Goal: Task Accomplishment & Management: Manage account settings

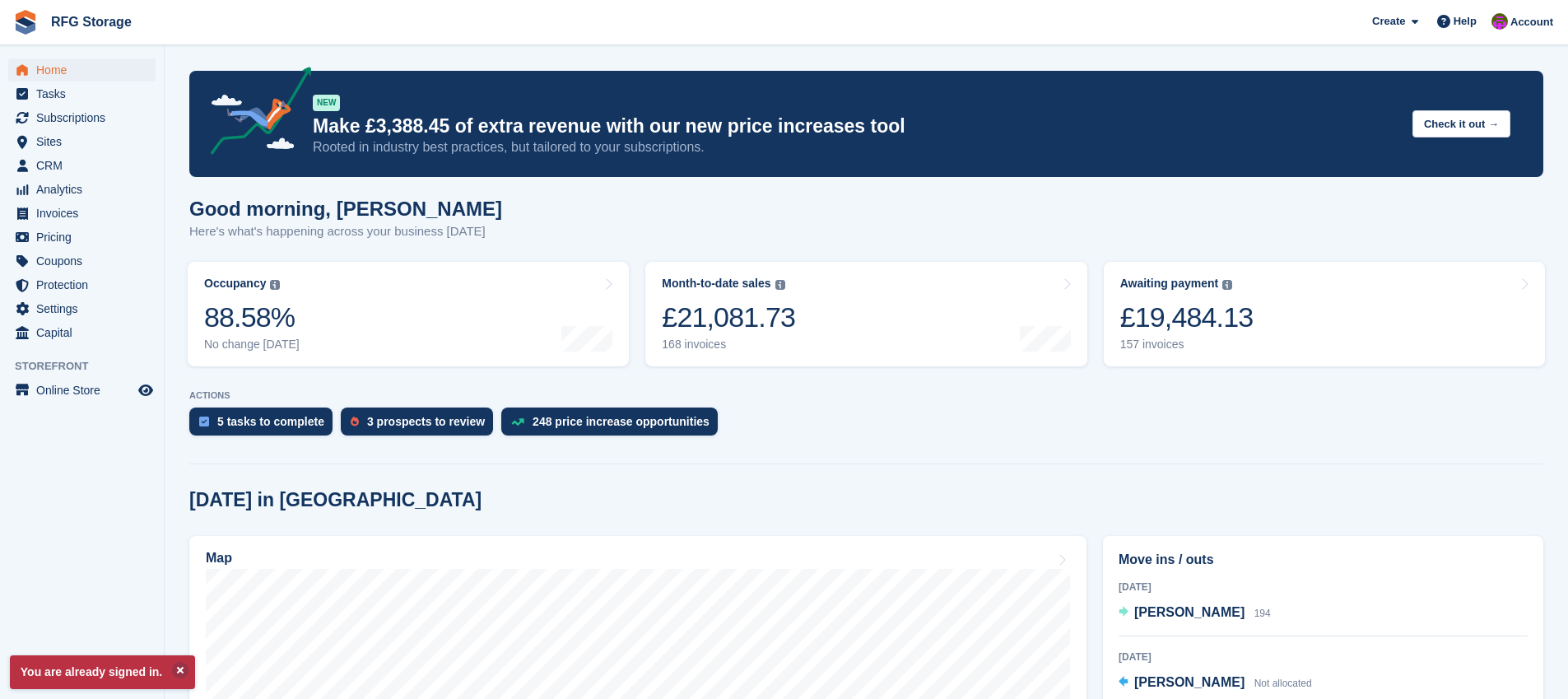
click at [45, 7] on div "RFG Storage" at bounding box center [72, 22] width 132 height 38
click at [48, 17] on link "RFG Storage" at bounding box center [91, 21] width 94 height 27
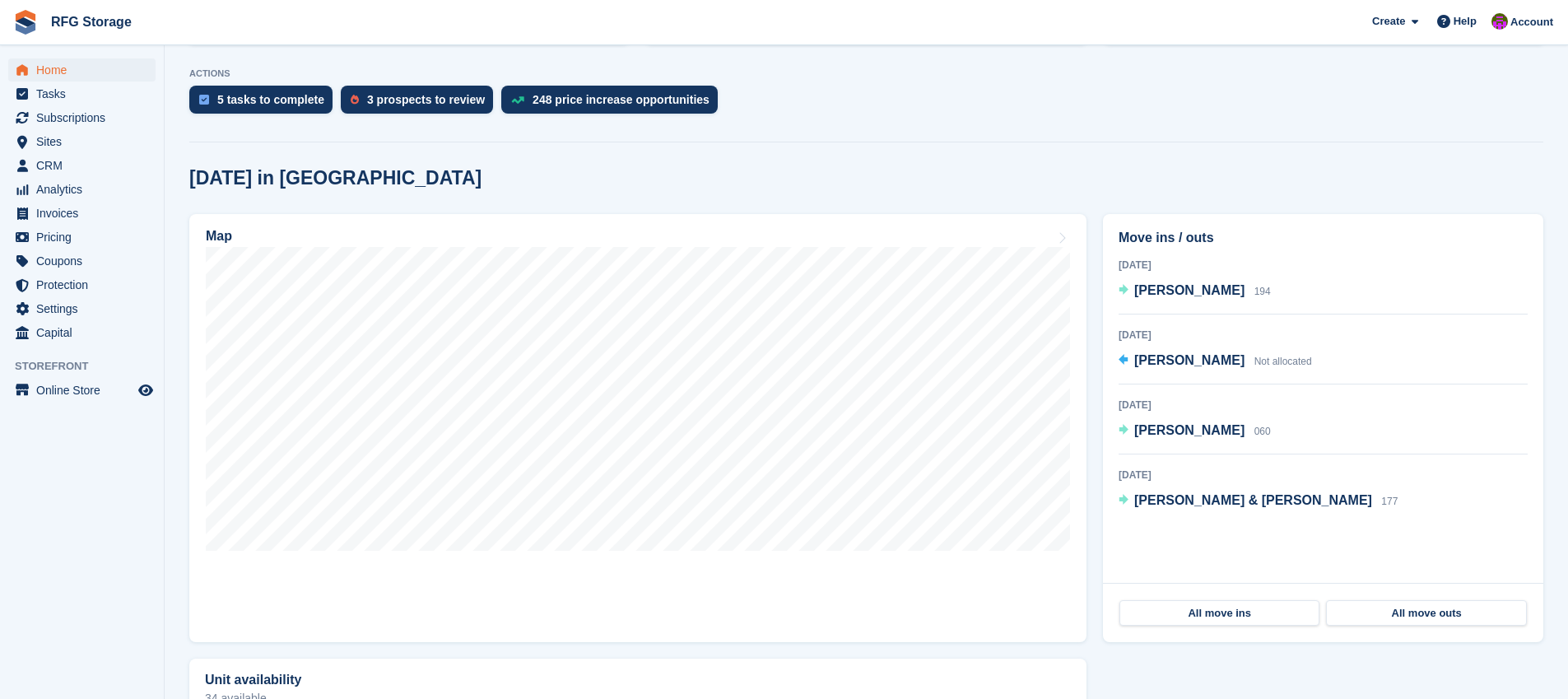
scroll to position [504, 0]
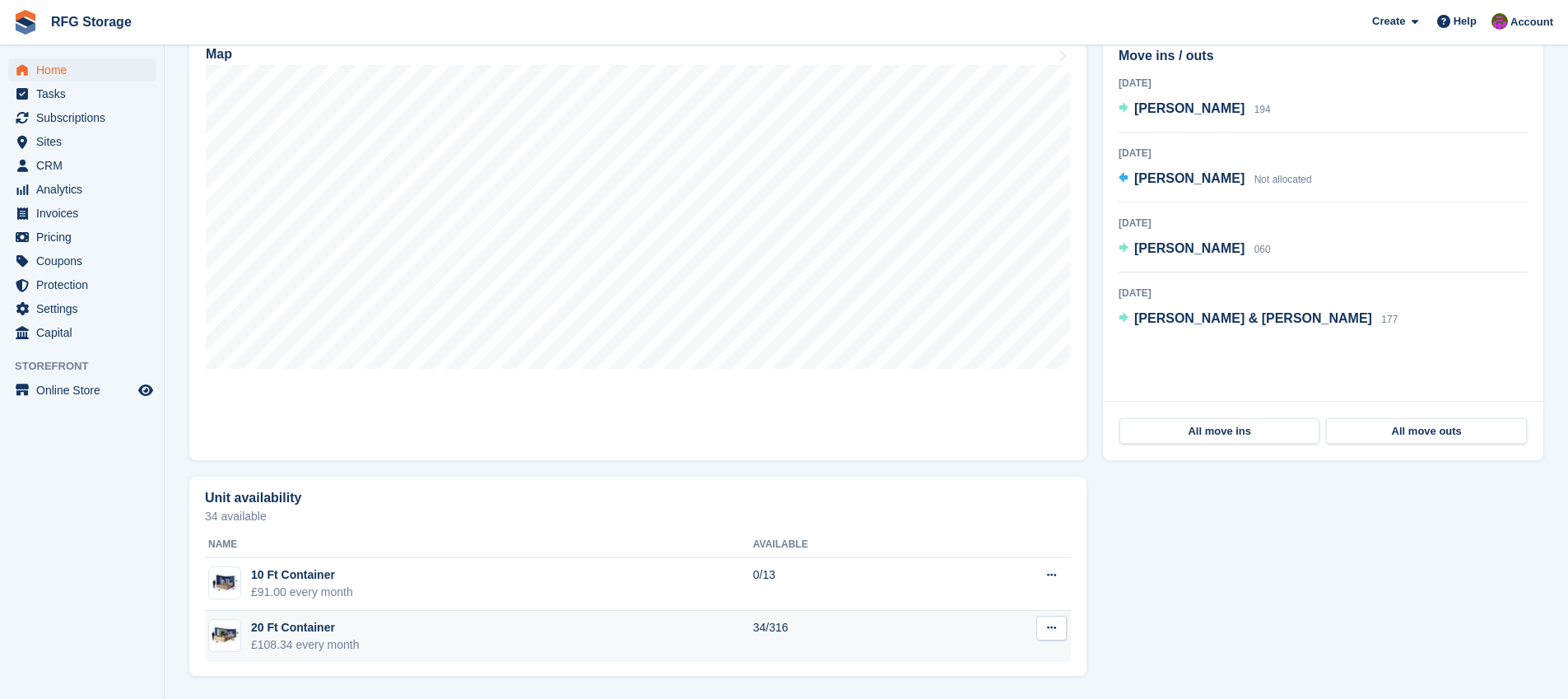
click at [305, 629] on div "20 Ft Container" at bounding box center [305, 627] width 108 height 17
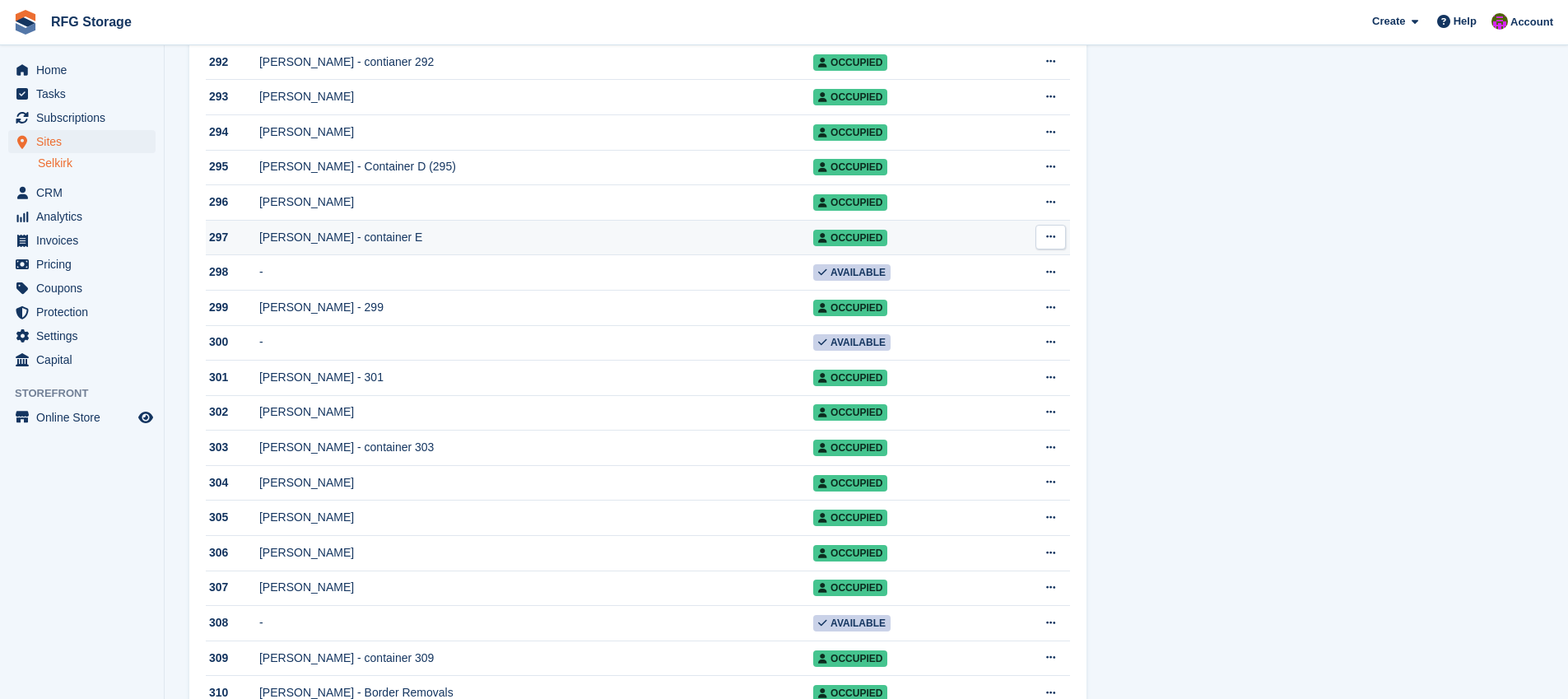
scroll to position [10043, 0]
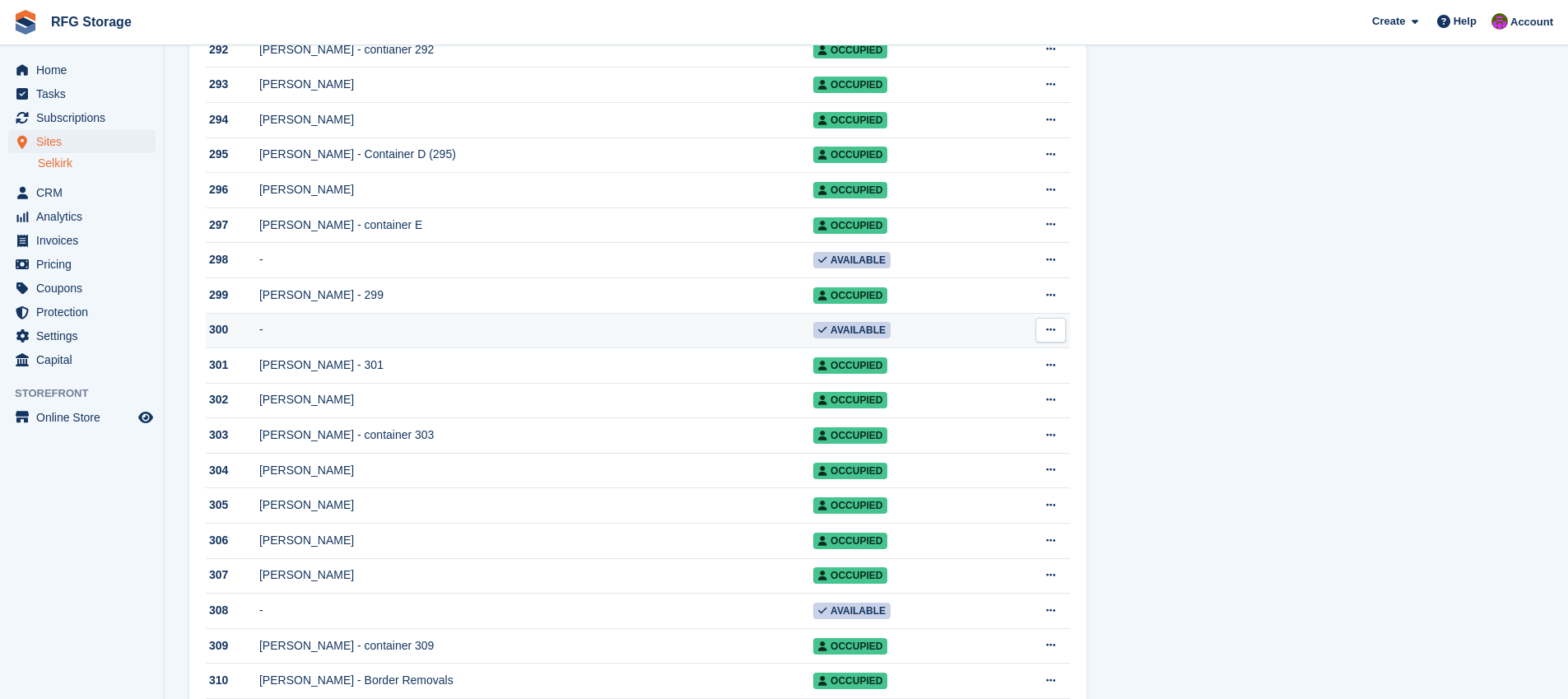
click at [304, 349] on td "-" at bounding box center [536, 331] width 554 height 36
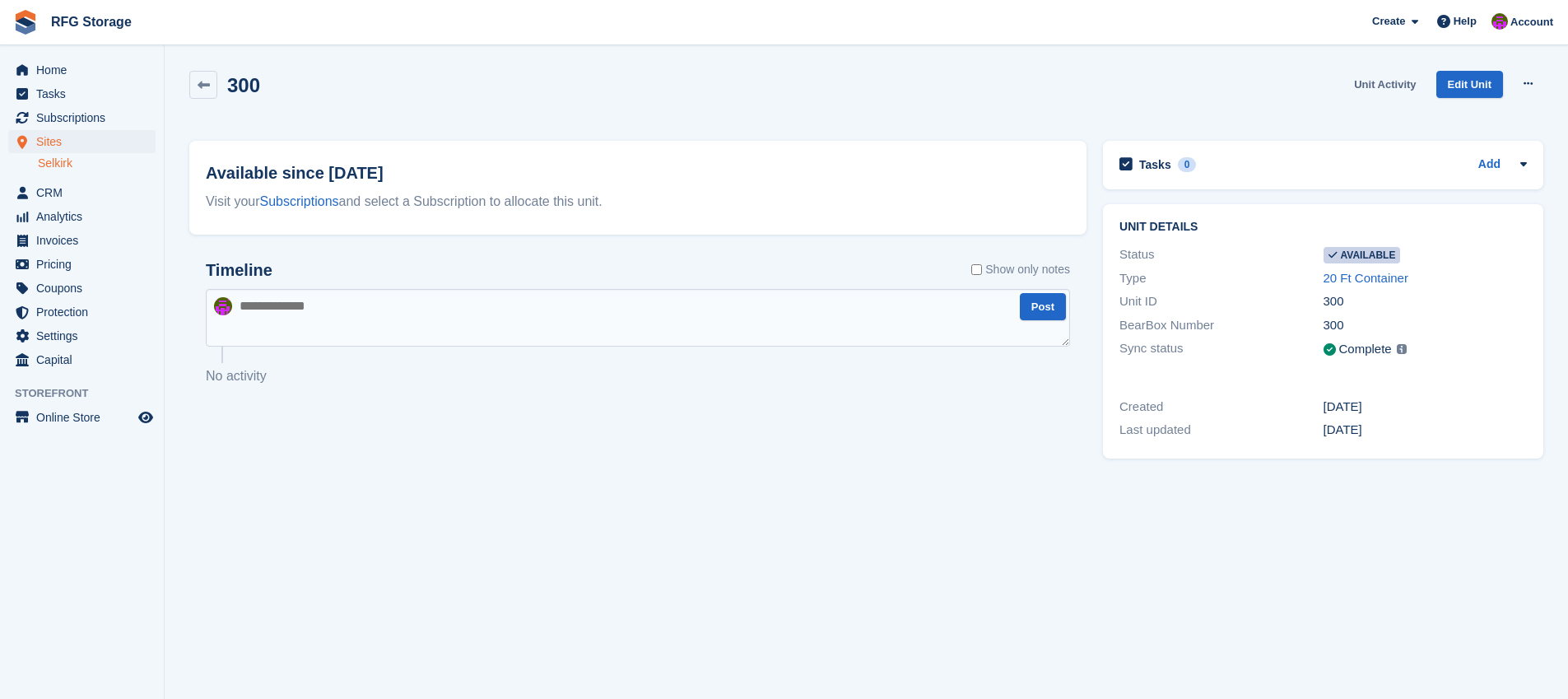
click at [1370, 75] on link "Unit Activity" at bounding box center [1384, 83] width 74 height 27
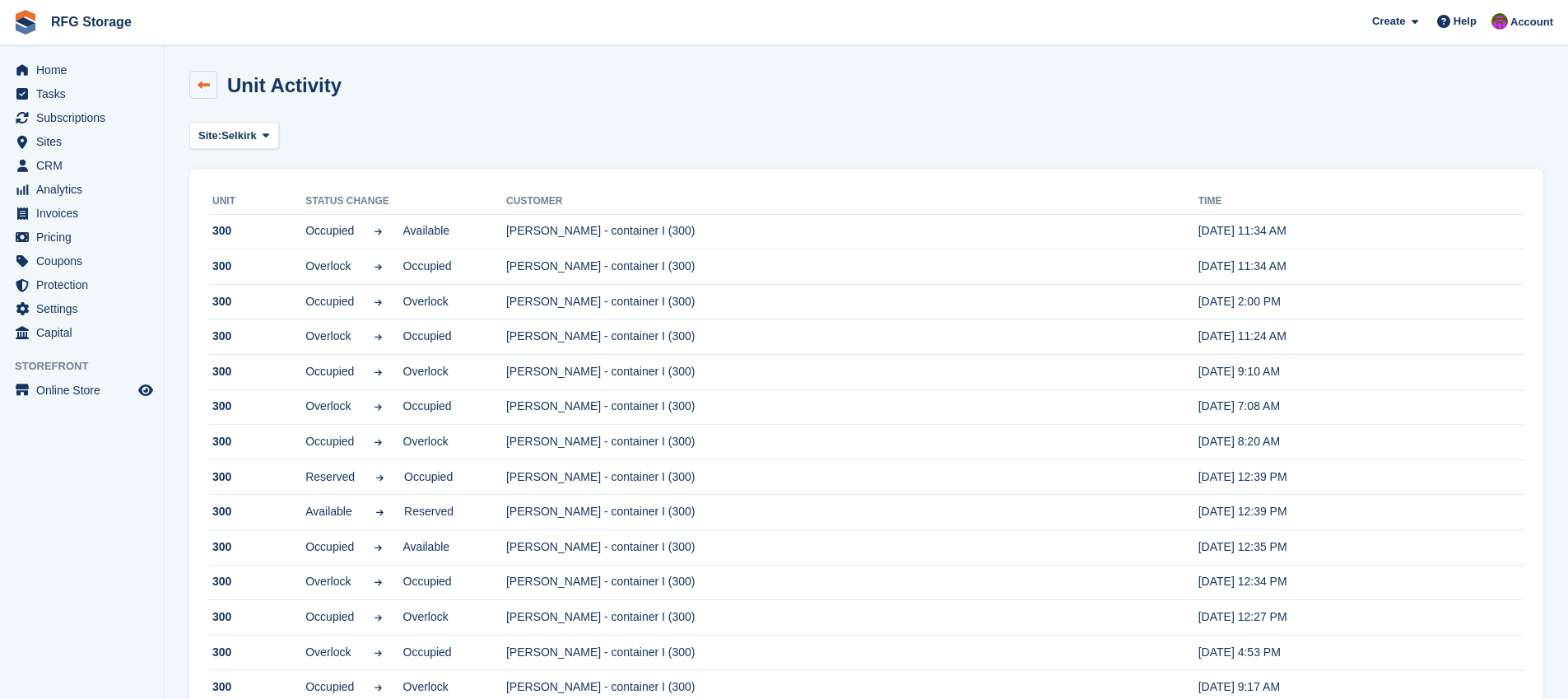
click at [205, 84] on icon at bounding box center [204, 85] width 12 height 12
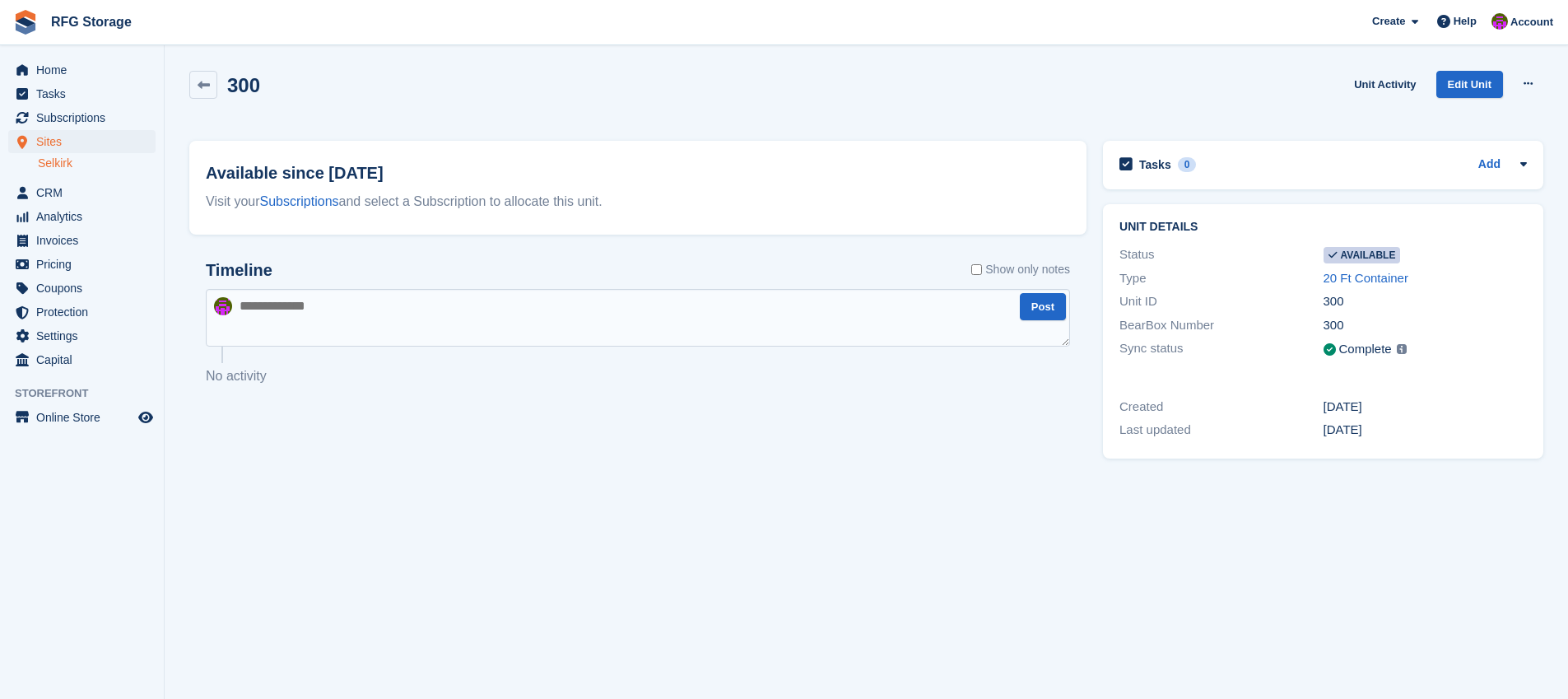
click at [22, 5] on link at bounding box center [26, 22] width 38 height 38
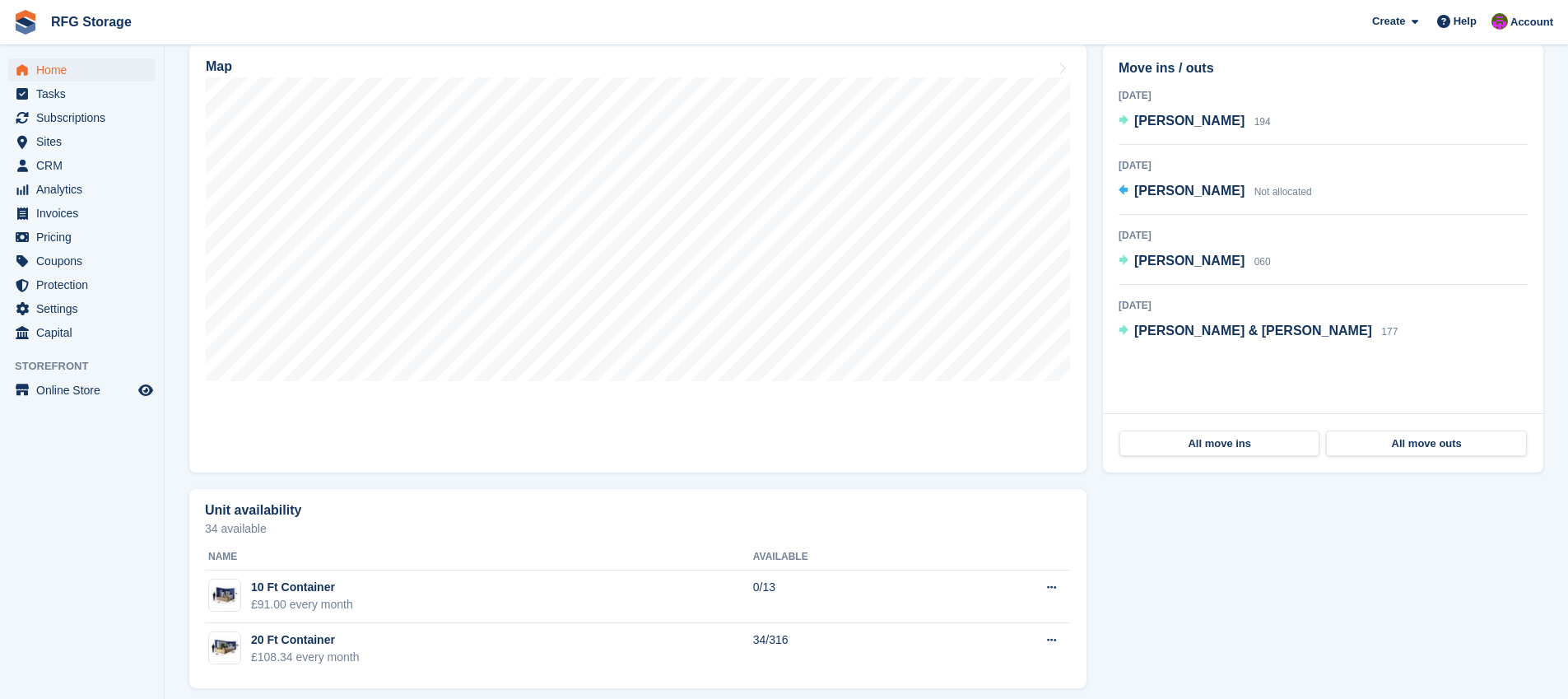
scroll to position [504, 0]
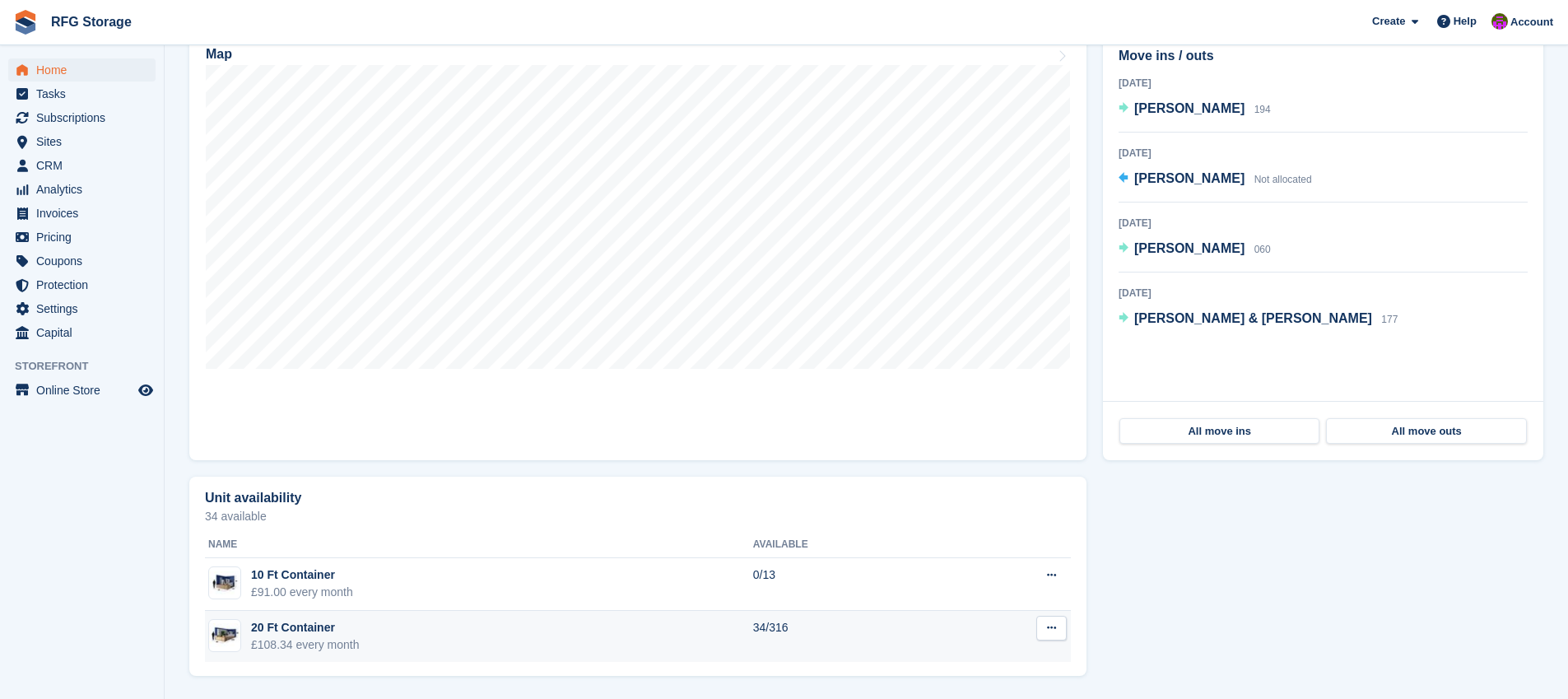
click at [324, 639] on div "£108.34 every month" at bounding box center [305, 644] width 108 height 17
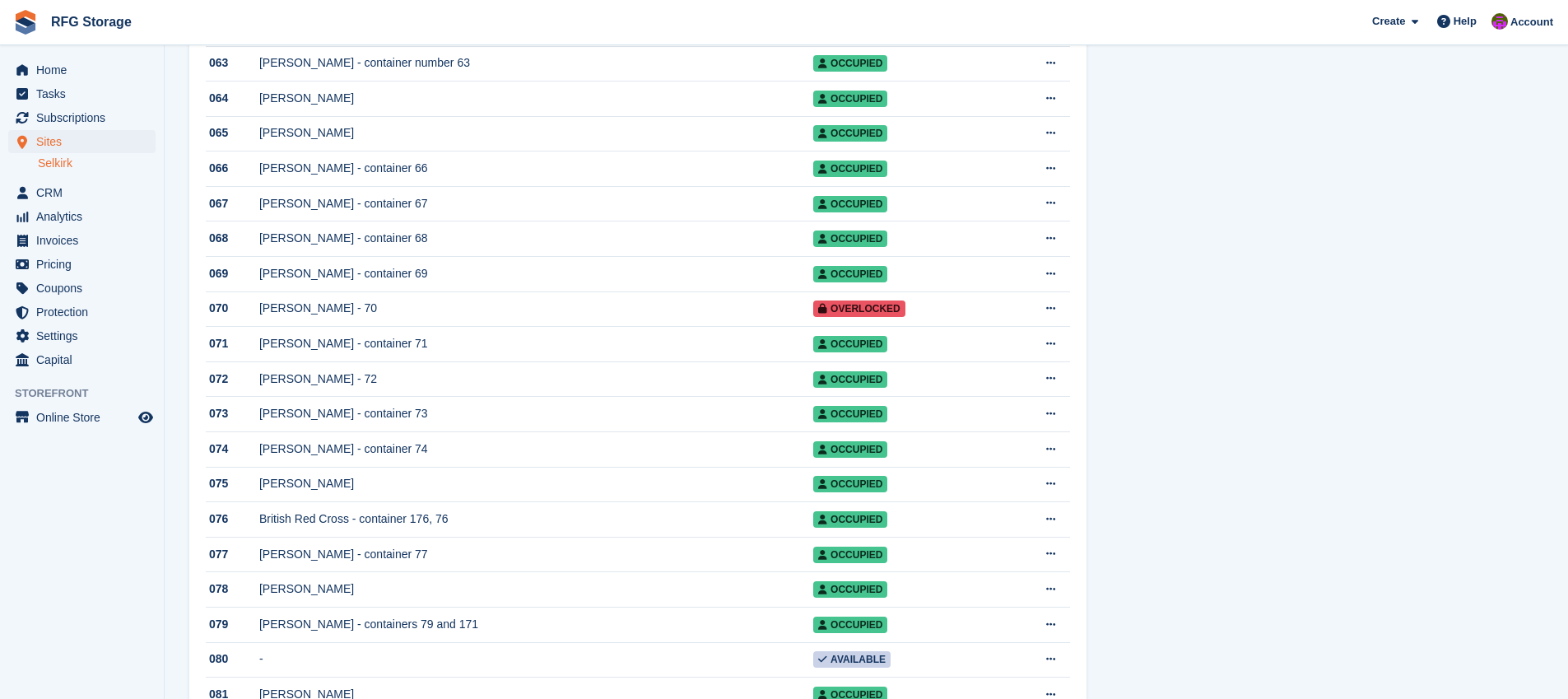
scroll to position [2456, 0]
click at [371, 501] on td "Laura C Stevenson" at bounding box center [536, 484] width 554 height 36
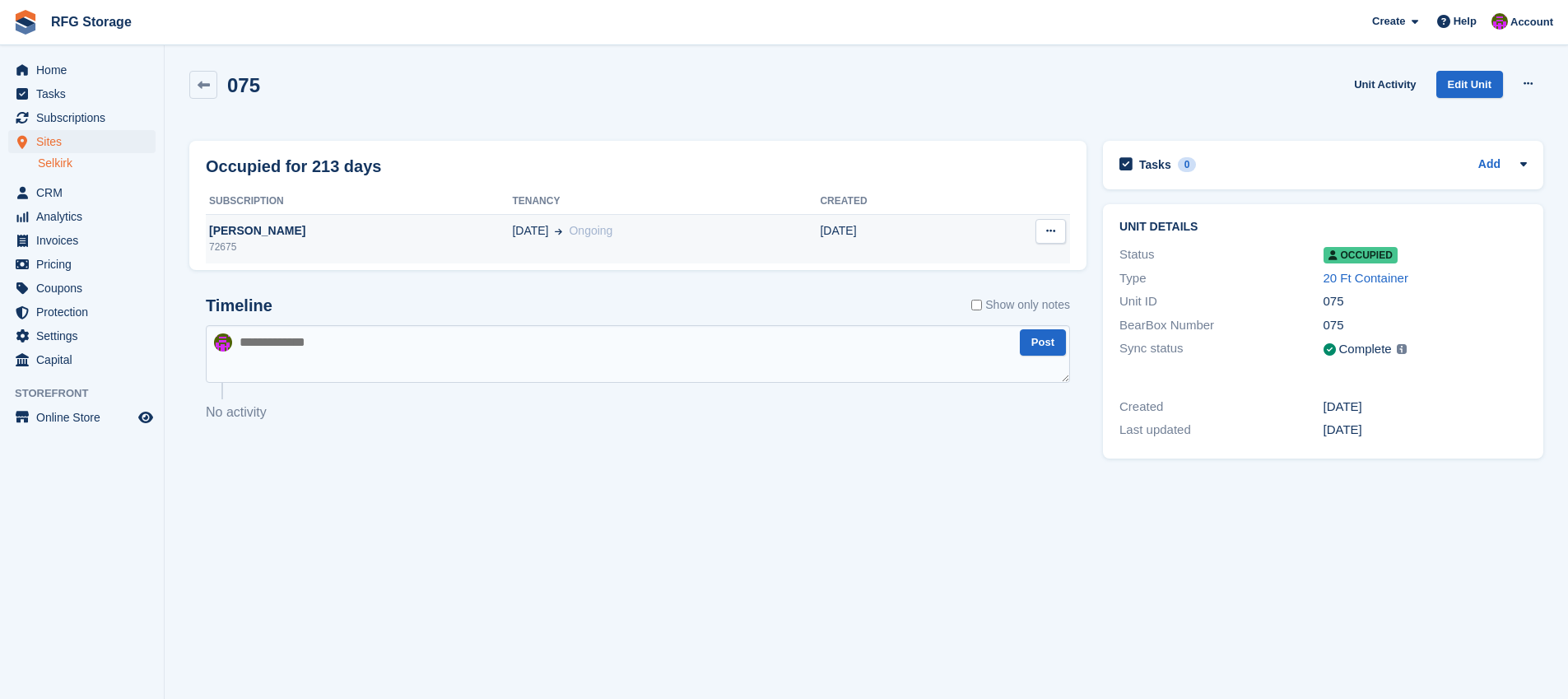
click at [351, 224] on div "[PERSON_NAME]" at bounding box center [358, 230] width 306 height 17
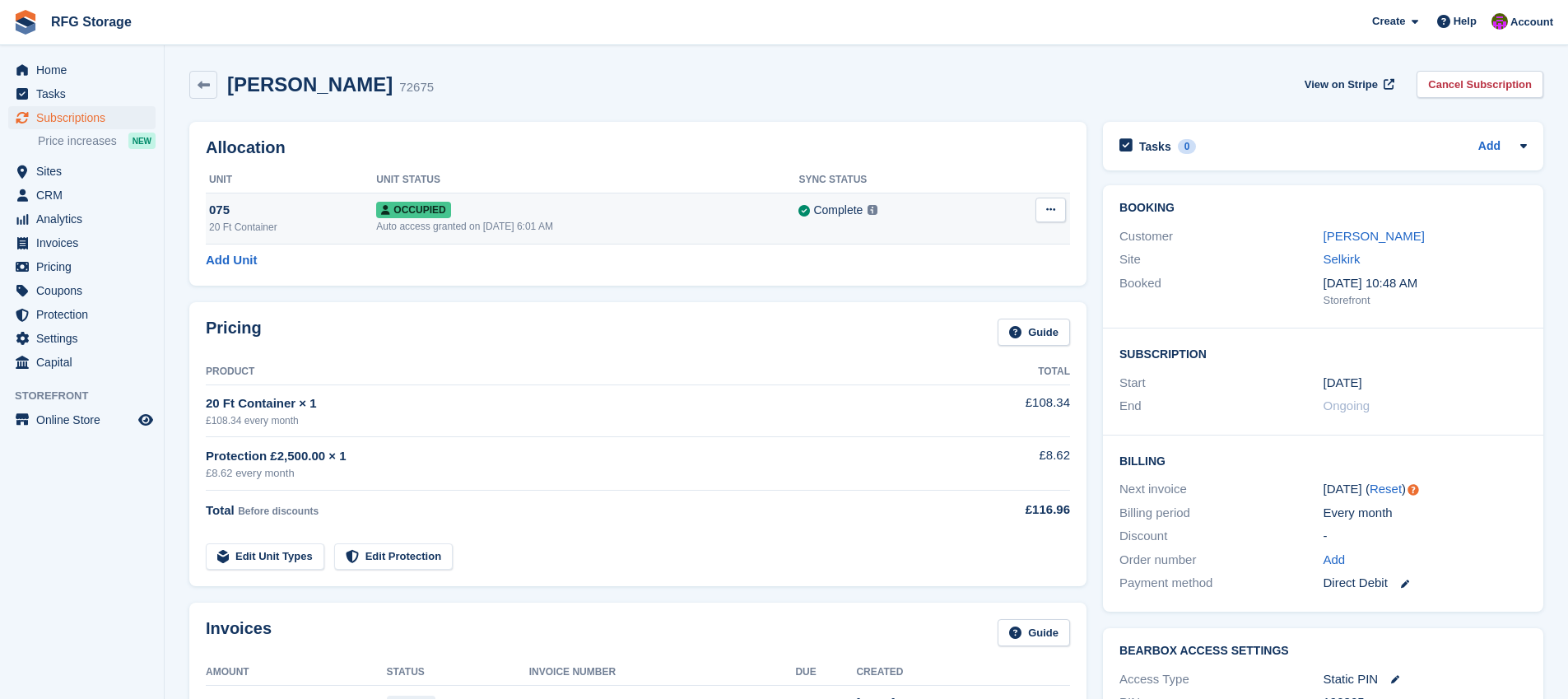
click at [1054, 209] on icon at bounding box center [1051, 210] width 9 height 11
click at [955, 277] on p "Deallocate" at bounding box center [987, 278] width 143 height 22
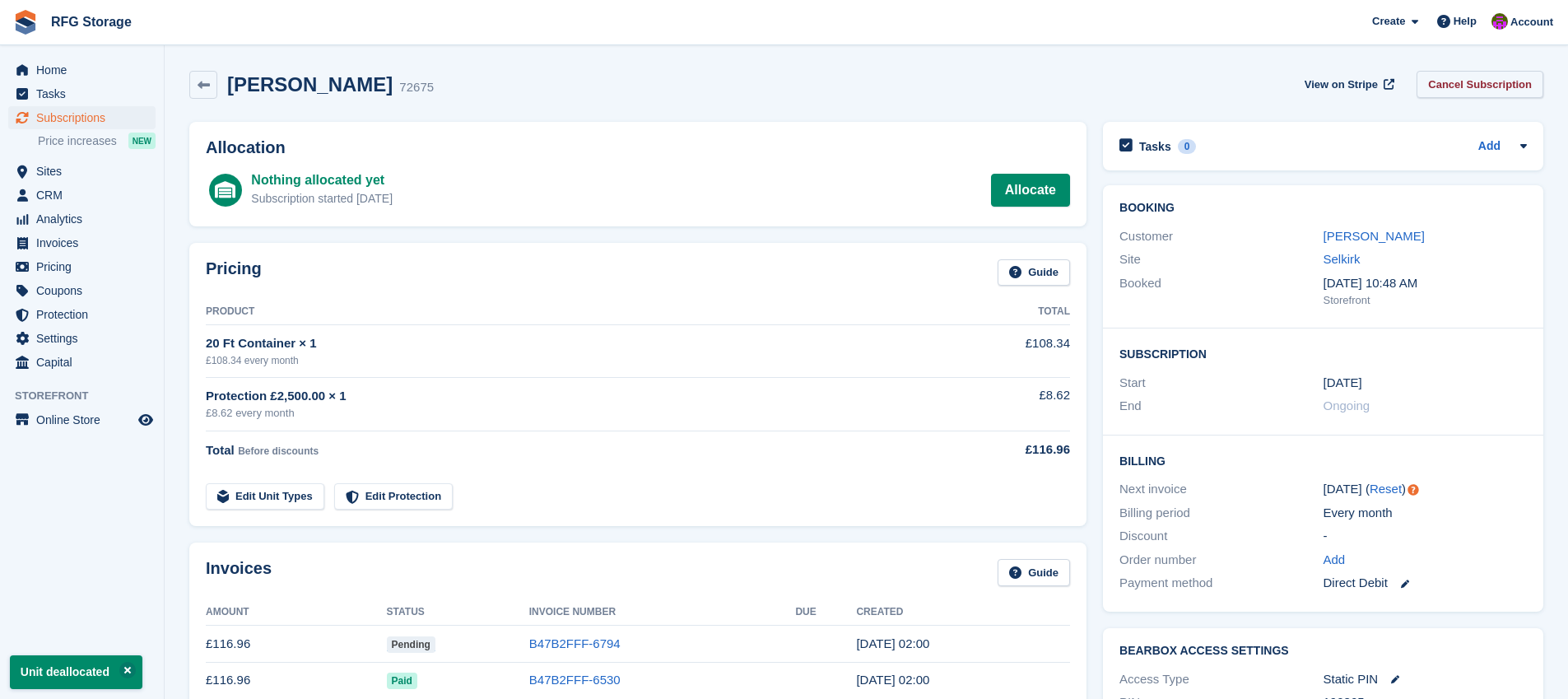
click at [1471, 80] on link "Cancel Subscription" at bounding box center [1481, 83] width 127 height 27
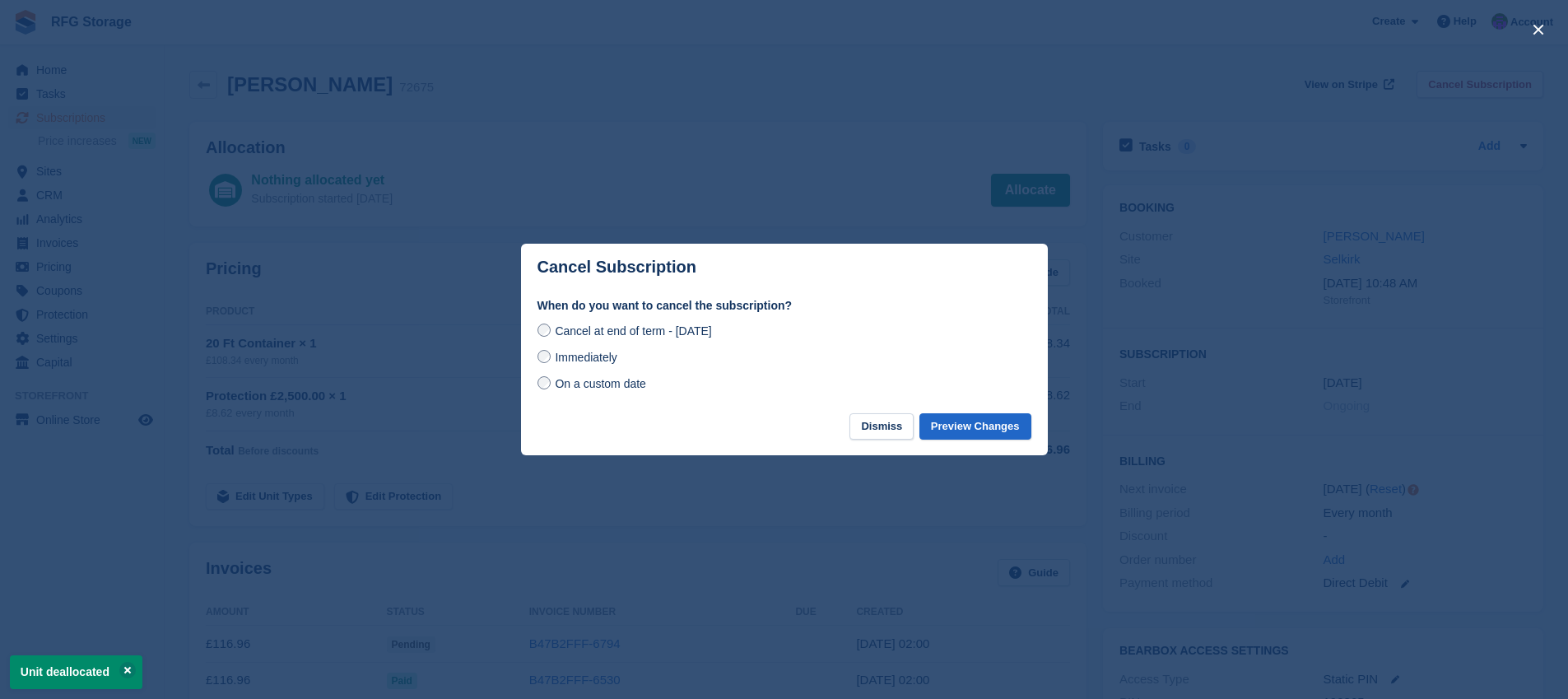
click at [550, 358] on label "Immediately" at bounding box center [577, 356] width 79 height 17
click at [975, 424] on button "Preview Changes" at bounding box center [975, 426] width 112 height 27
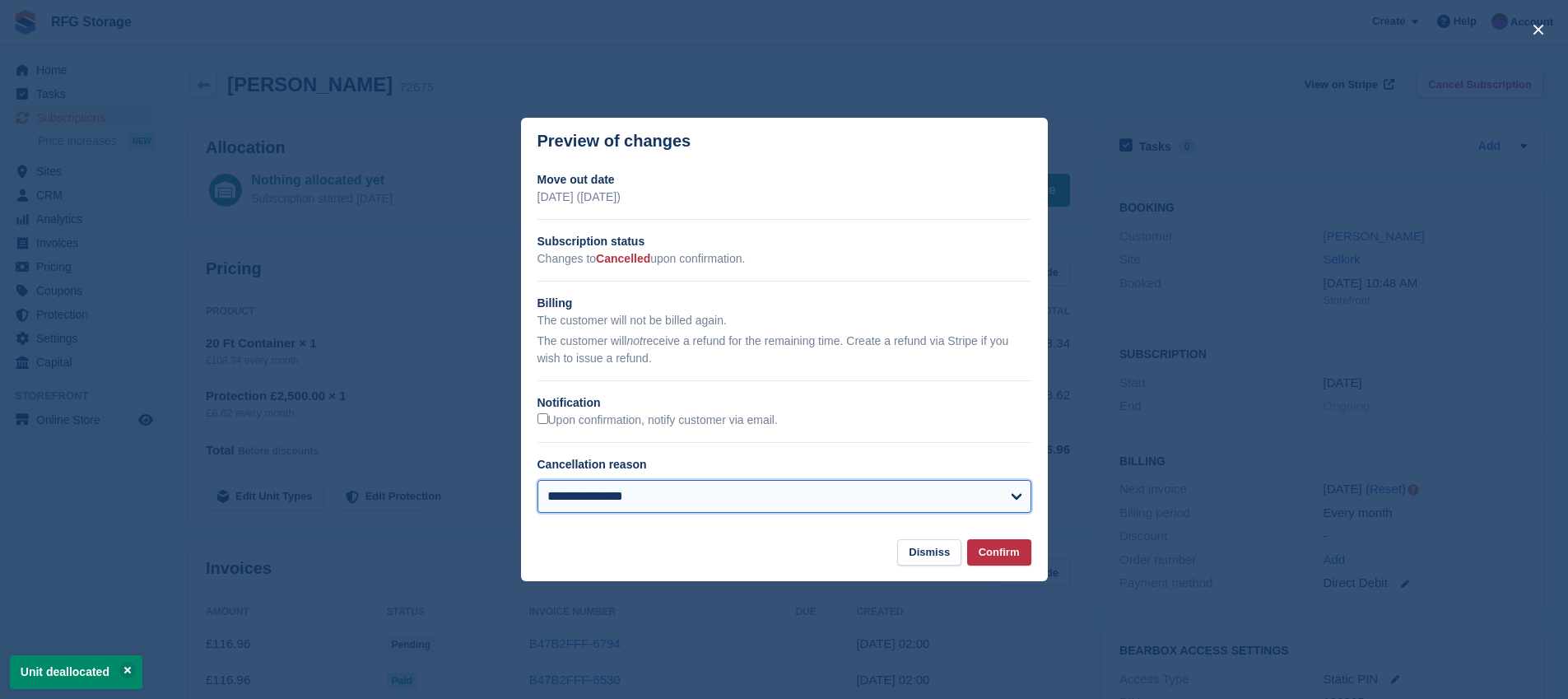
click at [667, 489] on select "**********" at bounding box center [784, 495] width 494 height 33
select select "**********"
click at [537, 480] on select "**********" at bounding box center [784, 495] width 494 height 33
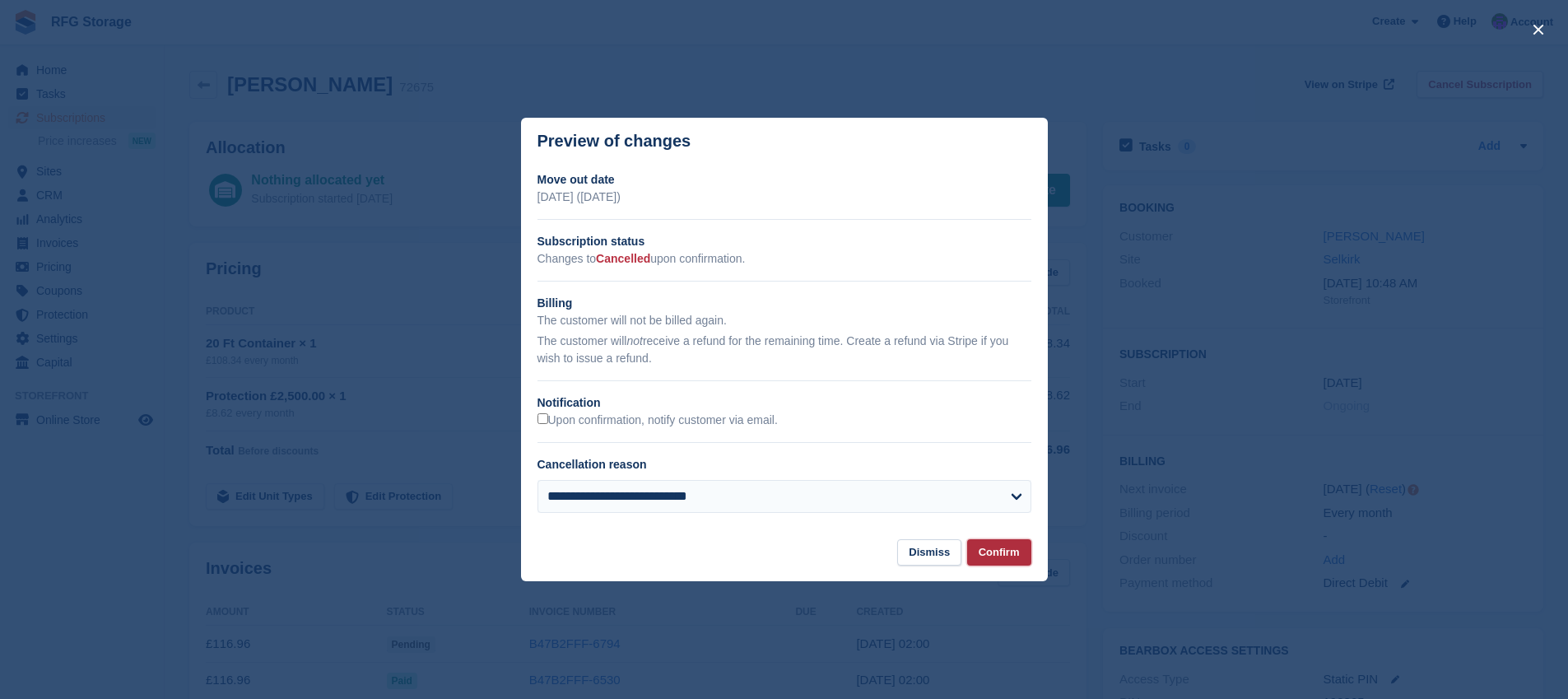
click at [1009, 543] on button "Confirm" at bounding box center [999, 552] width 65 height 27
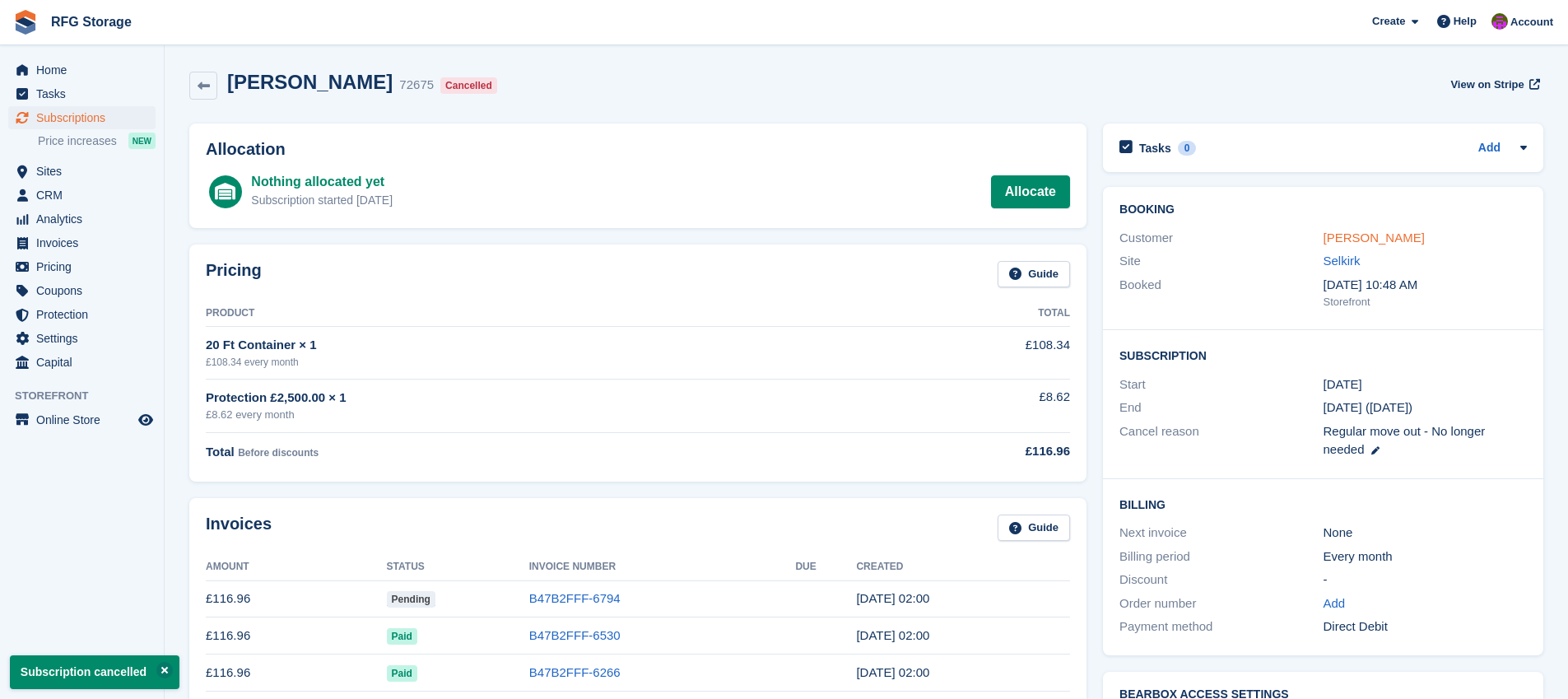
click at [1425, 239] on link "[PERSON_NAME]" at bounding box center [1374, 237] width 101 height 14
